Goal: Task Accomplishment & Management: Complete application form

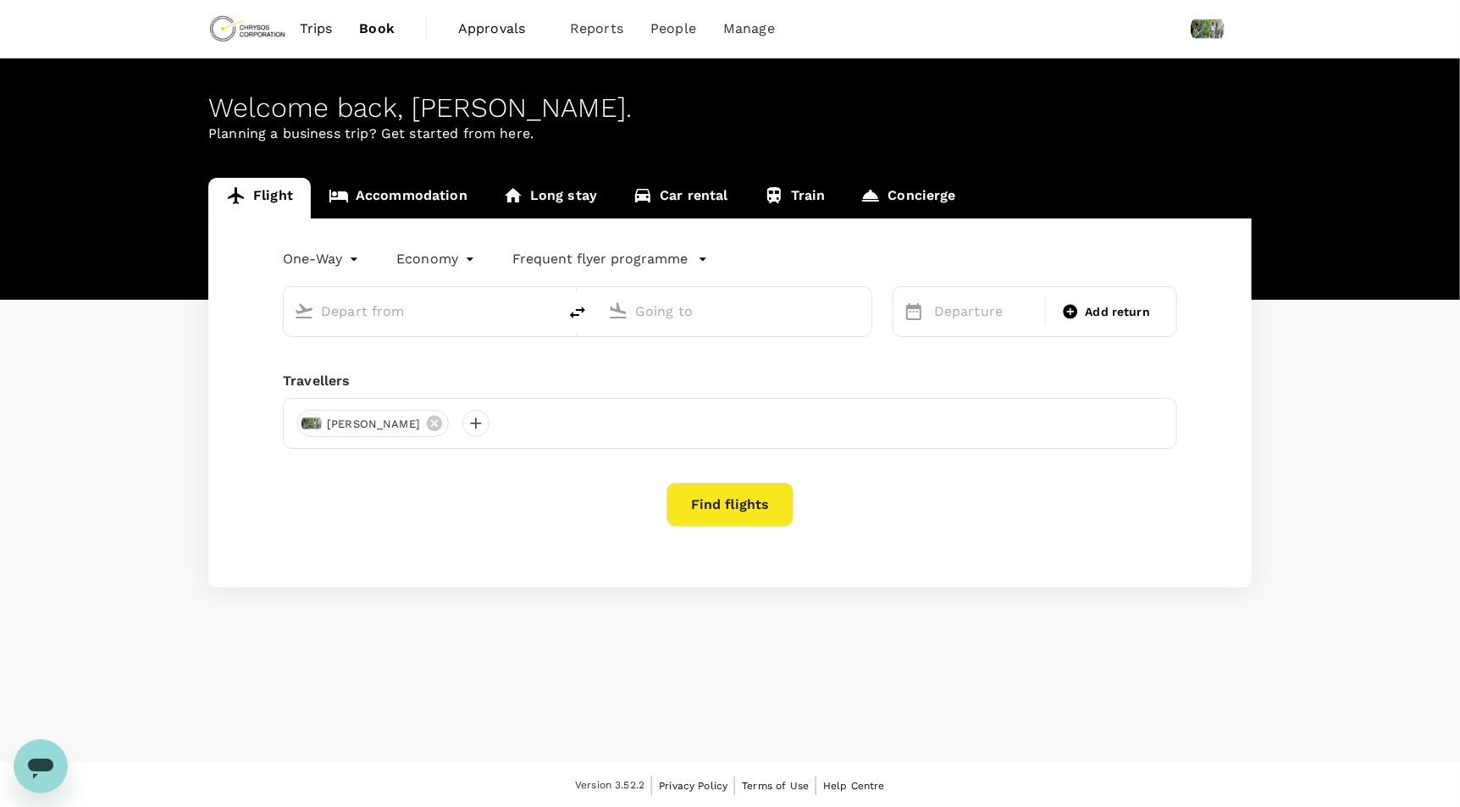
type input "roundtrip"
type input "[PERSON_NAME] Power Airport (YTS)"
type input "Thunder Bay (YQT)"
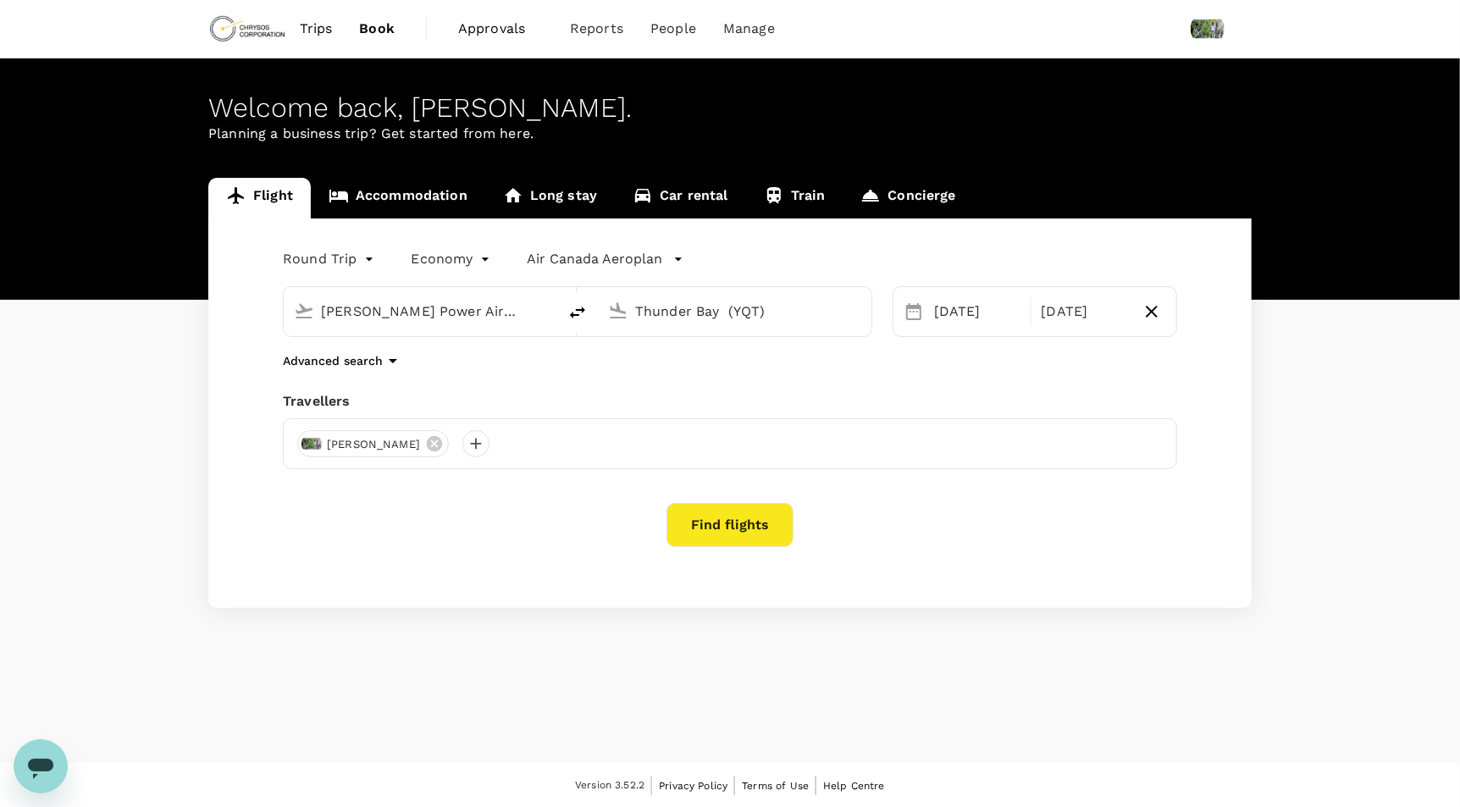
click at [495, 31] on span "Approvals" at bounding box center [500, 29] width 85 height 20
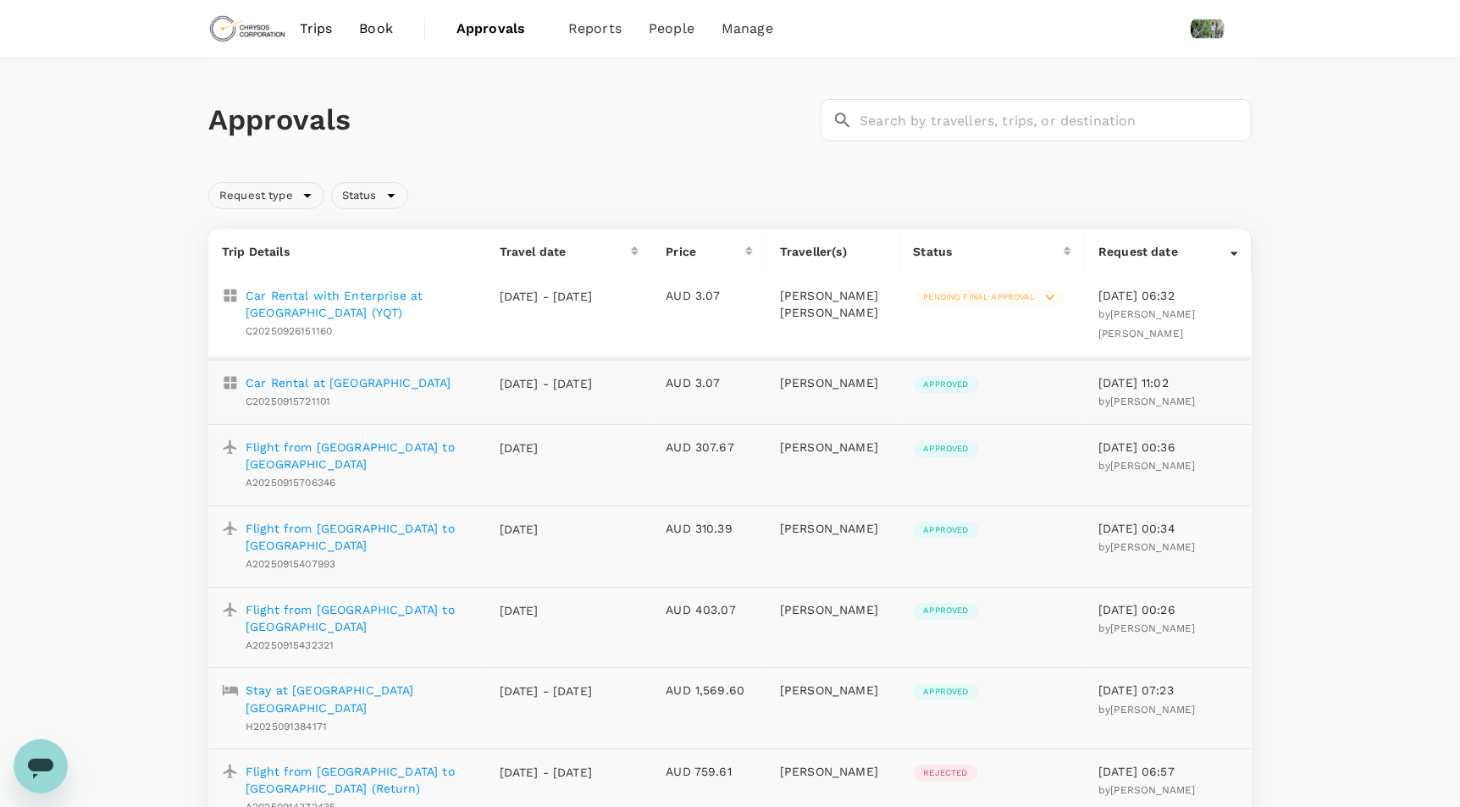
click at [376, 300] on p "Car Rental with Enterprise at [GEOGRAPHIC_DATA] (YQT)" at bounding box center [359, 304] width 227 height 34
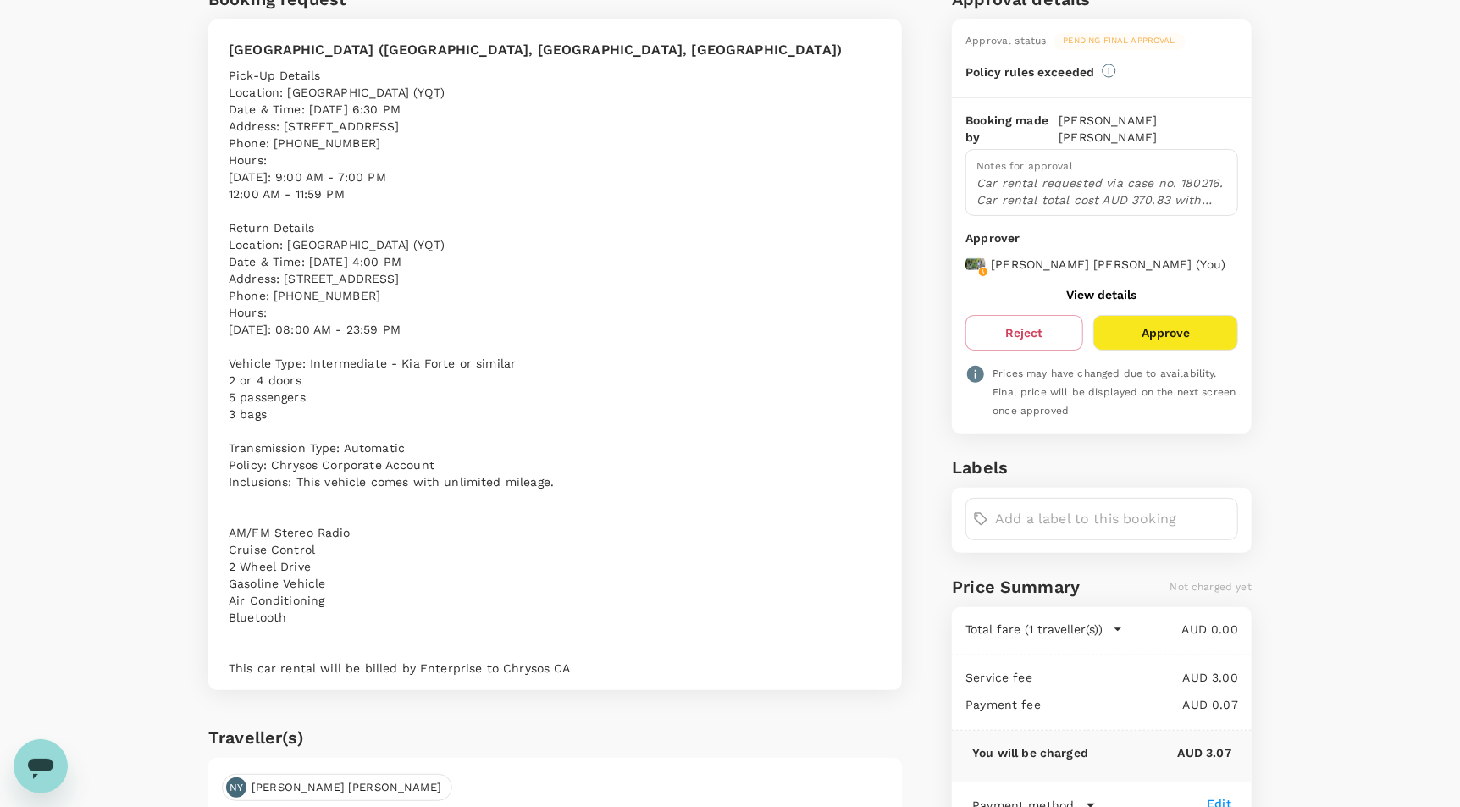
scroll to position [137, 0]
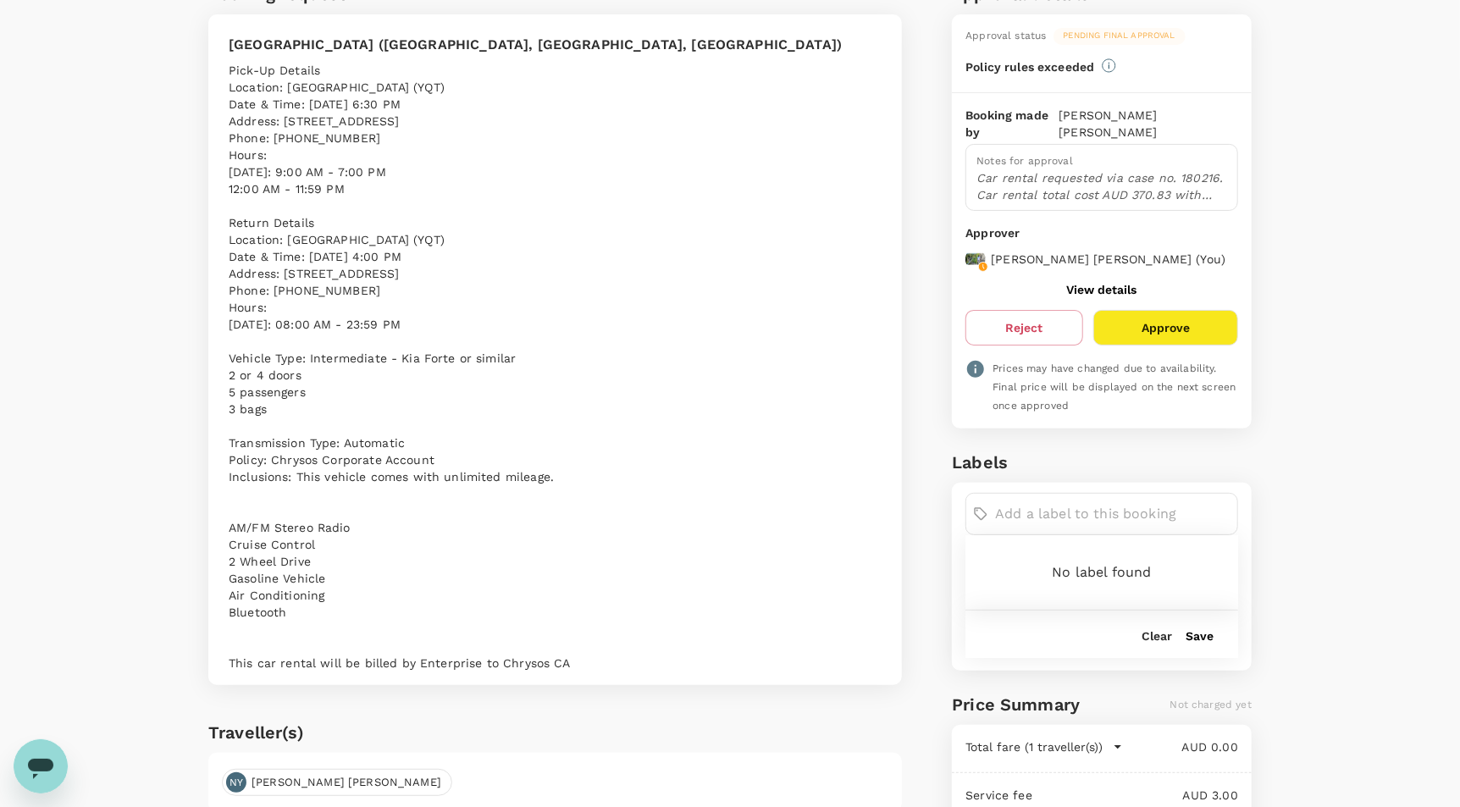
click at [1048, 507] on input "text" at bounding box center [1112, 514] width 235 height 27
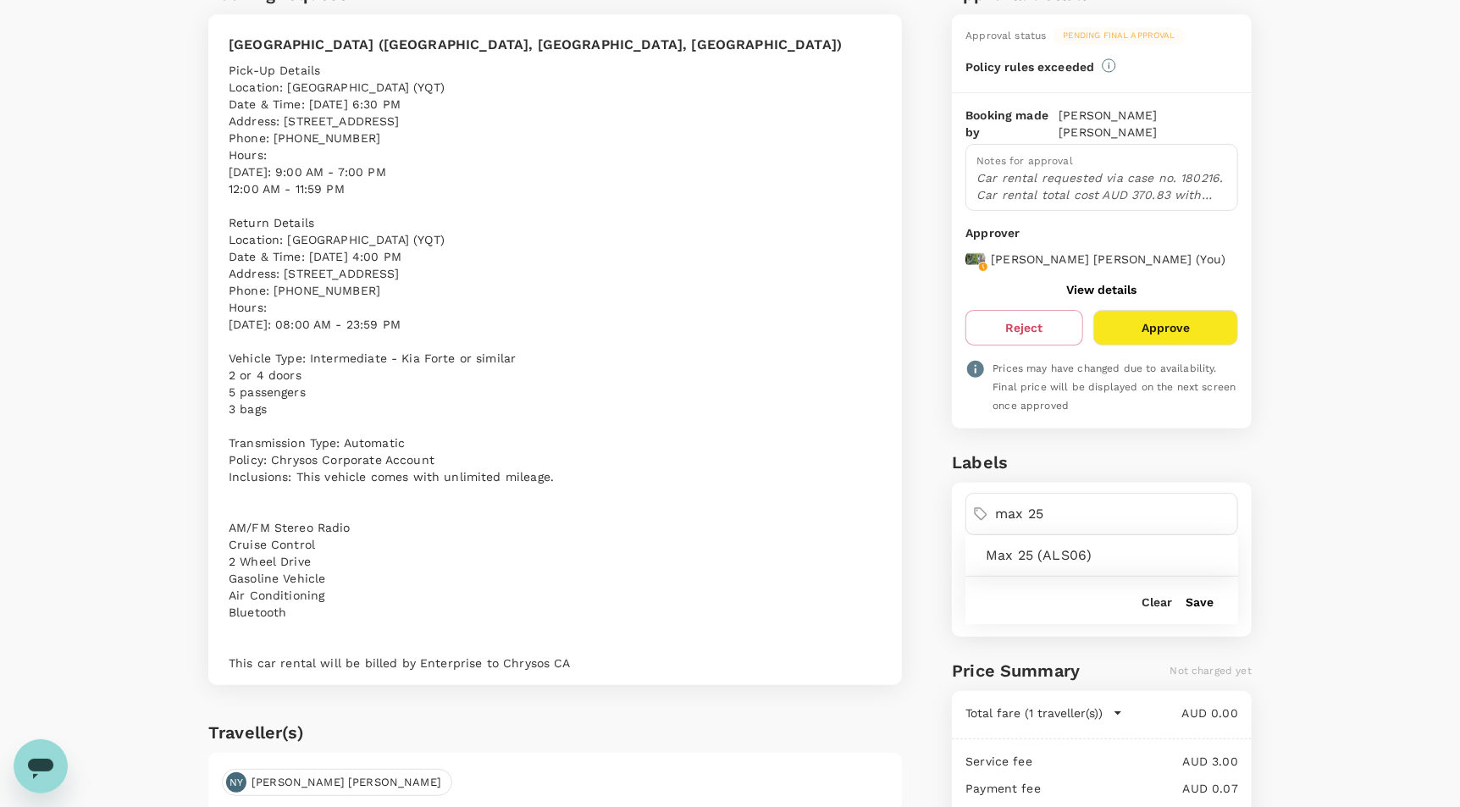
type input "max 25"
click at [1086, 550] on span "Max 25 (ALS06)" at bounding box center [1105, 555] width 239 height 20
type input "max 34"
click at [1080, 548] on span "Max 34 ()" at bounding box center [1105, 555] width 239 height 20
click at [1205, 597] on button "Save" at bounding box center [1200, 602] width 28 height 14
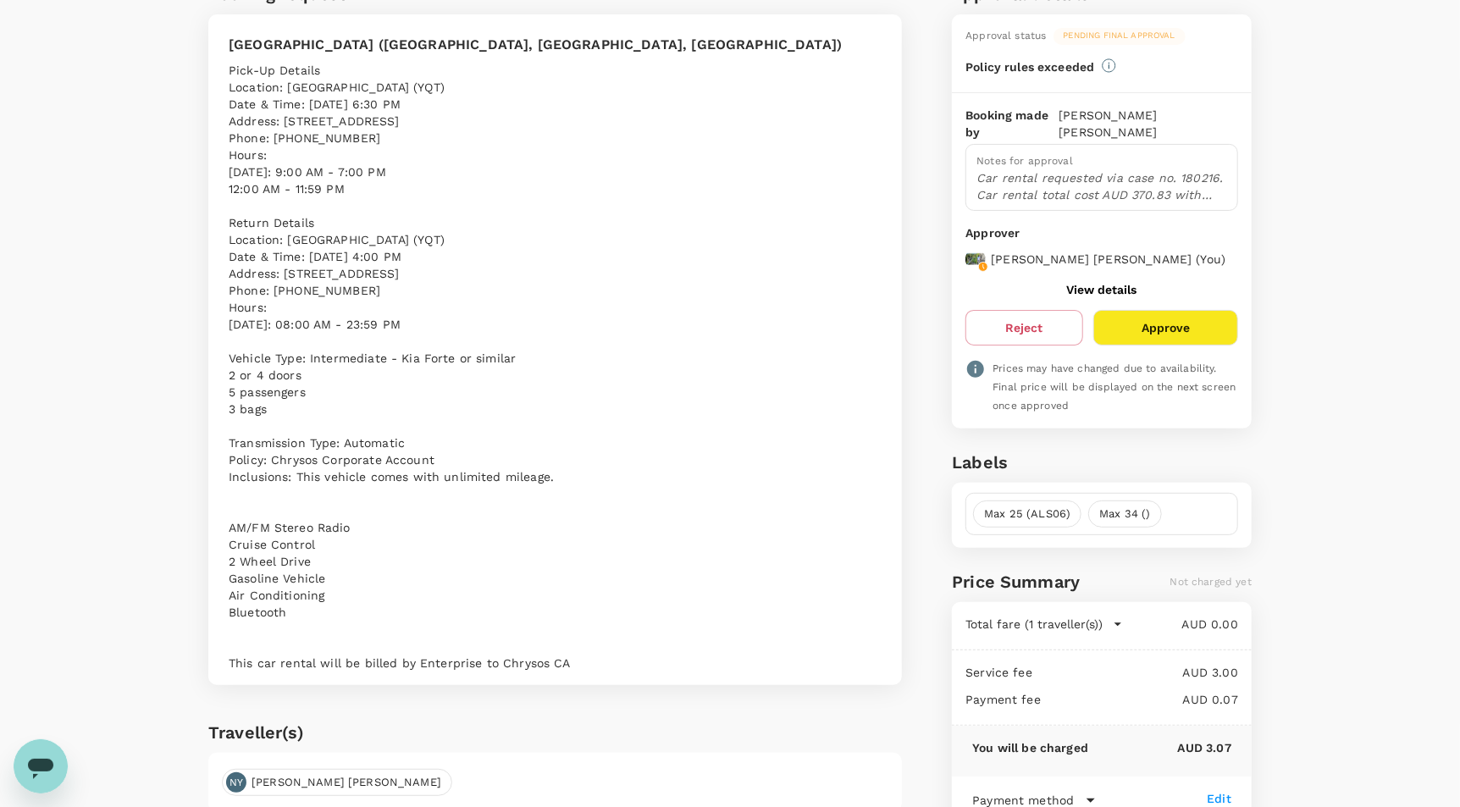
click at [1170, 328] on button "Approve" at bounding box center [1165, 328] width 145 height 36
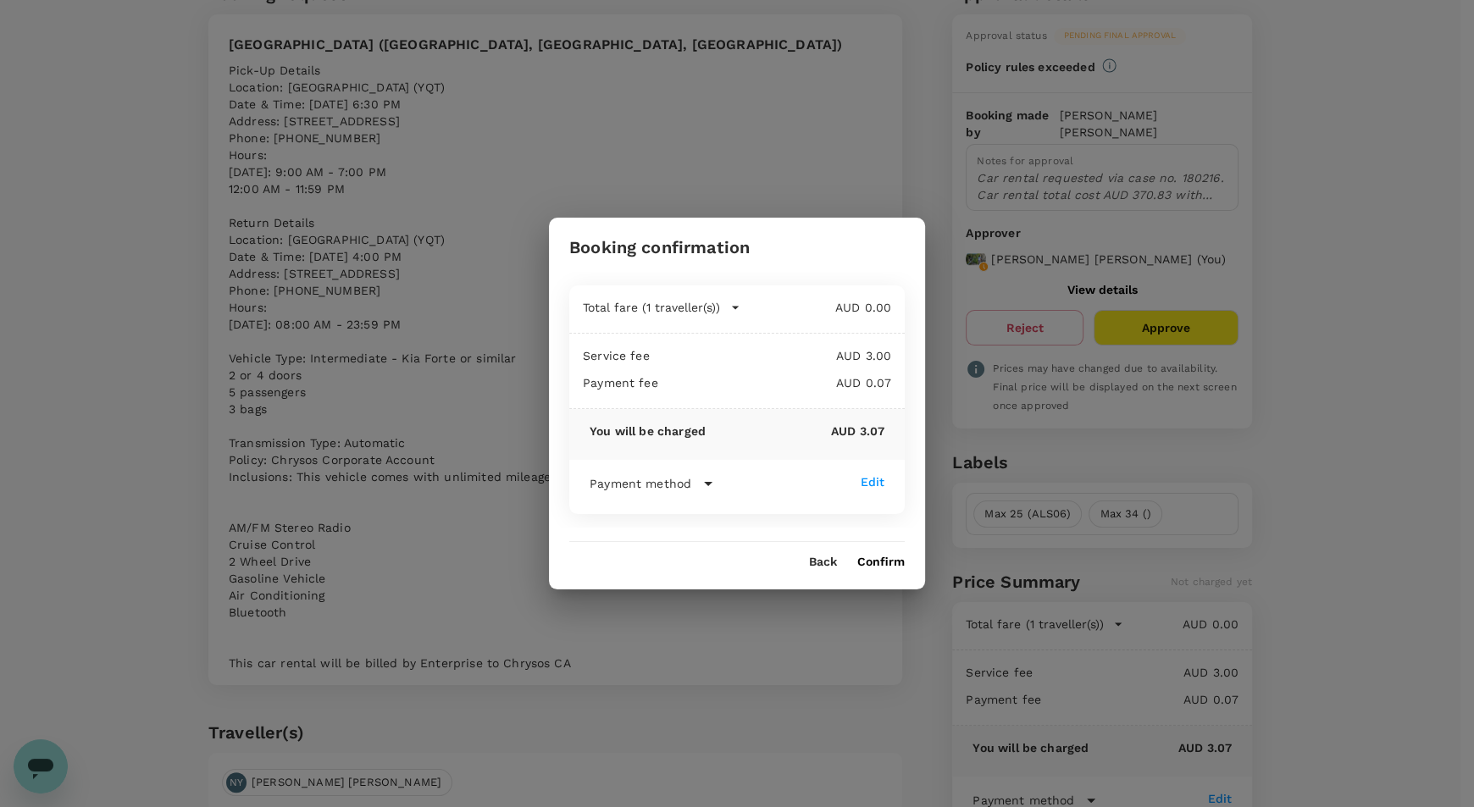
click at [882, 561] on button "Confirm" at bounding box center [880, 563] width 47 height 14
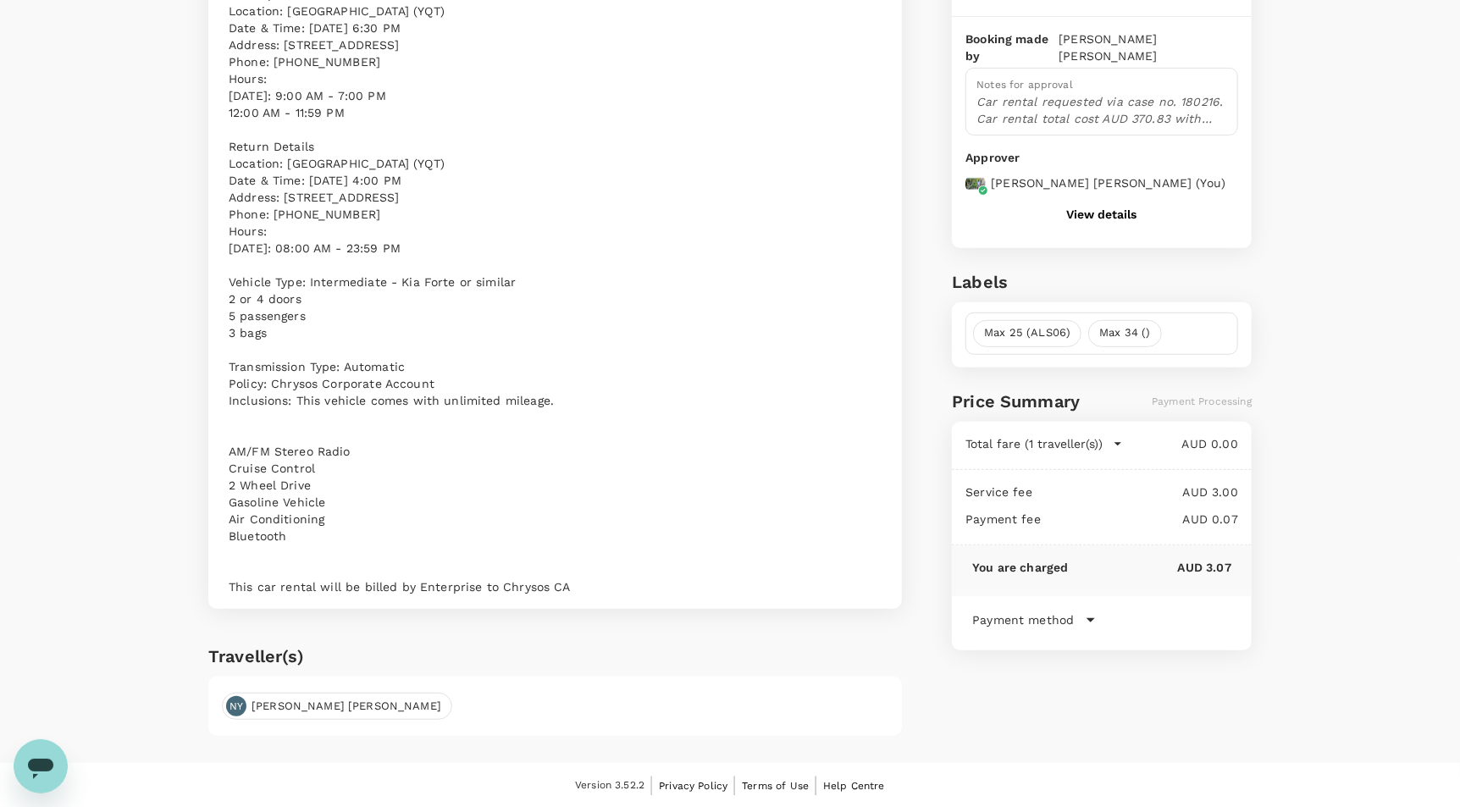
scroll to position [0, 0]
